Goal: Transaction & Acquisition: Purchase product/service

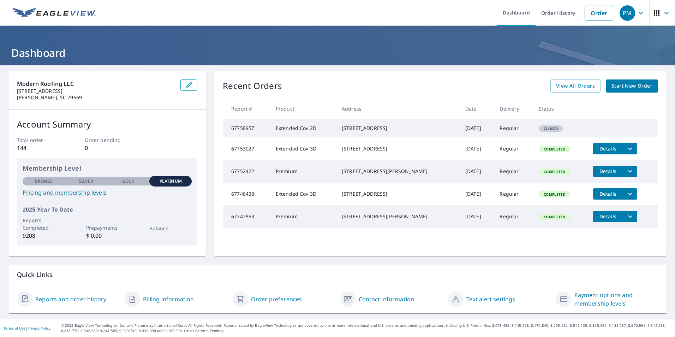
click at [569, 78] on div "Recent Orders View All Orders Start New Order Report # Product Address Date Del…" at bounding box center [440, 163] width 452 height 185
click at [568, 84] on span "View All Orders" at bounding box center [575, 85] width 39 height 9
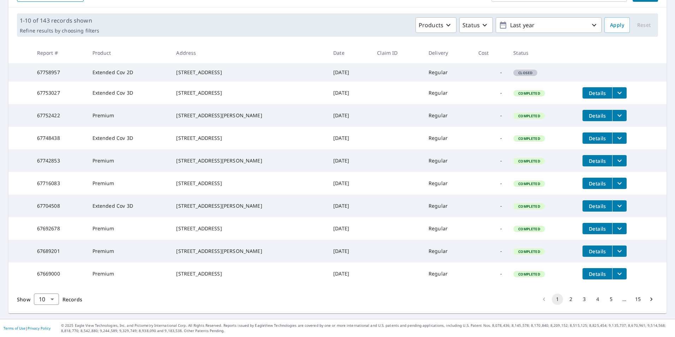
scroll to position [106, 0]
click at [590, 254] on span "Details" at bounding box center [596, 251] width 21 height 7
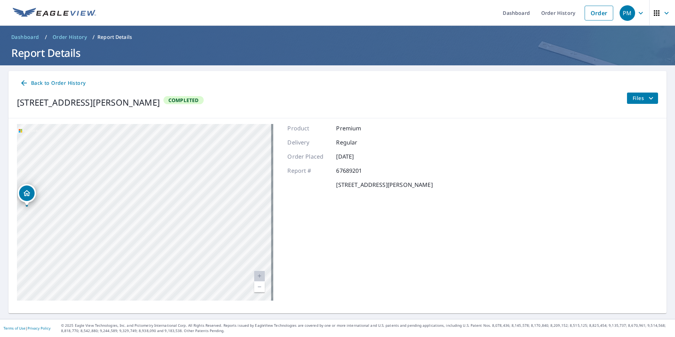
drag, startPoint x: 135, startPoint y: 218, endPoint x: 255, endPoint y: 211, distance: 119.4
click at [255, 211] on div "[STREET_ADDRESS][PERSON_NAME]" at bounding box center [145, 212] width 256 height 176
drag, startPoint x: 316, startPoint y: 231, endPoint x: 335, endPoint y: 234, distance: 18.5
click at [335, 234] on div "Product Premium Delivery Regular Order Placed [DATE] Report # 67689201 [STREET_…" at bounding box center [359, 212] width 145 height 176
click at [593, 10] on link "Order" at bounding box center [598, 13] width 29 height 15
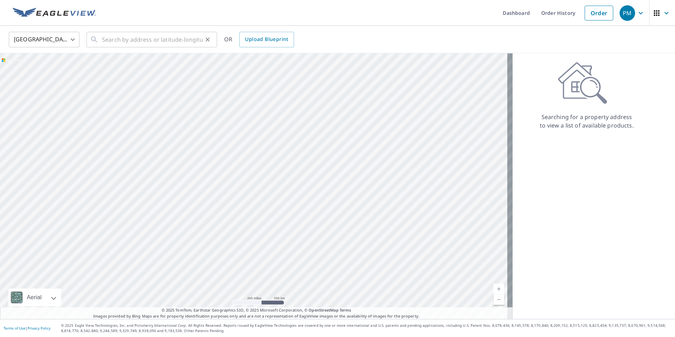
click at [99, 37] on div "​" at bounding box center [151, 40] width 131 height 16
click at [139, 39] on input "300 canyon" at bounding box center [152, 40] width 101 height 20
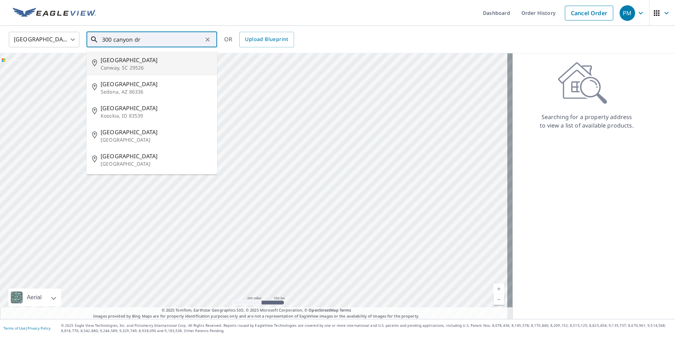
click at [132, 63] on span "[GEOGRAPHIC_DATA]" at bounding box center [156, 60] width 111 height 8
type input "[STREET_ADDRESS][PERSON_NAME]"
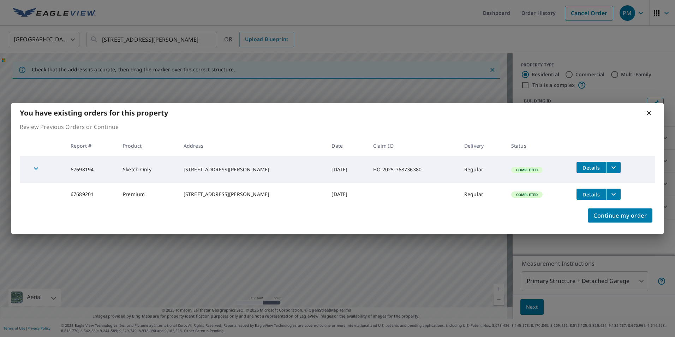
click at [609, 164] on icon "filesDropdownBtn-67698194" at bounding box center [613, 167] width 8 height 8
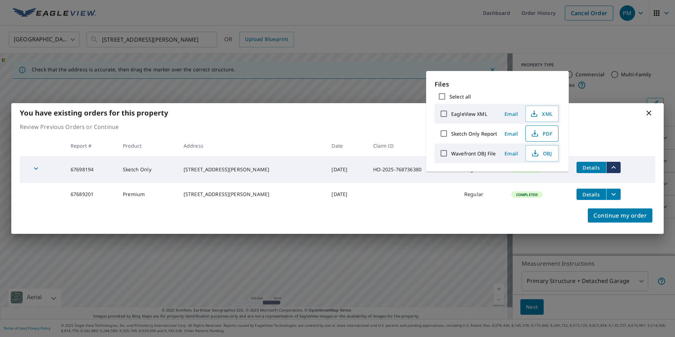
click at [532, 131] on icon "button" at bounding box center [534, 133] width 8 height 8
click at [648, 110] on icon at bounding box center [648, 112] width 5 height 5
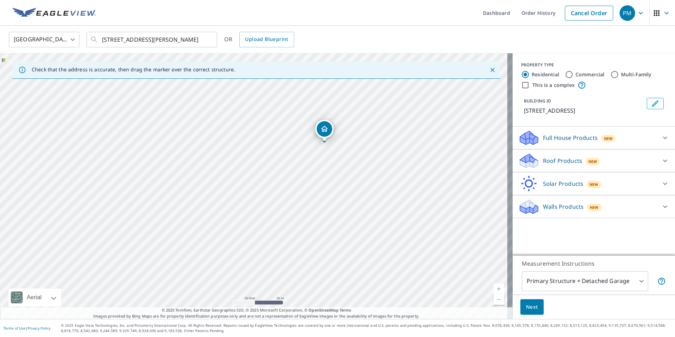
drag, startPoint x: 246, startPoint y: 133, endPoint x: 322, endPoint y: 129, distance: 76.7
drag, startPoint x: 253, startPoint y: 171, endPoint x: 173, endPoint y: 186, distance: 81.1
drag, startPoint x: 252, startPoint y: 170, endPoint x: 327, endPoint y: 163, distance: 75.9
drag, startPoint x: 253, startPoint y: 171, endPoint x: 270, endPoint y: 165, distance: 17.9
drag, startPoint x: 252, startPoint y: 172, endPoint x: 231, endPoint y: 172, distance: 20.8
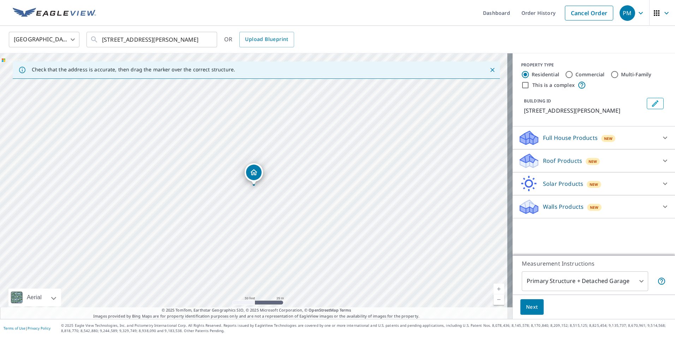
click at [630, 158] on div "Roof Products New" at bounding box center [587, 160] width 138 height 17
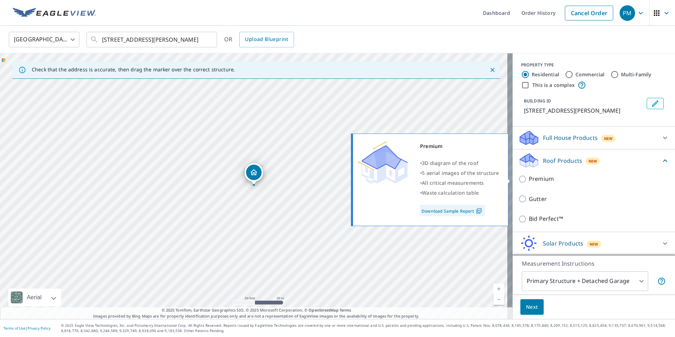
click at [518, 179] on input "Premium" at bounding box center [523, 179] width 11 height 8
checkbox input "true"
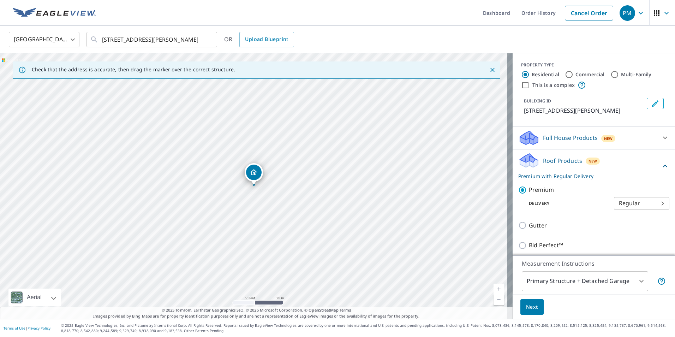
click at [527, 306] on span "Next" at bounding box center [532, 306] width 12 height 9
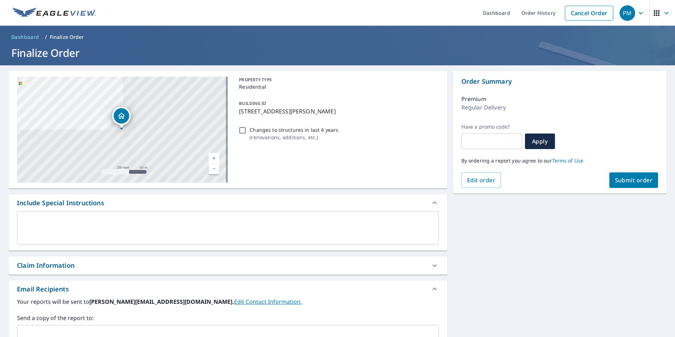
click at [620, 181] on span "Submit order" at bounding box center [634, 180] width 38 height 8
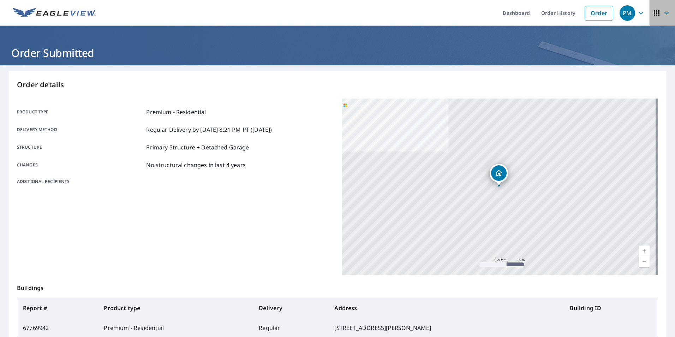
click at [652, 14] on icon "button" at bounding box center [656, 13] width 8 height 8
